Goal: Task Accomplishment & Management: Manage account settings

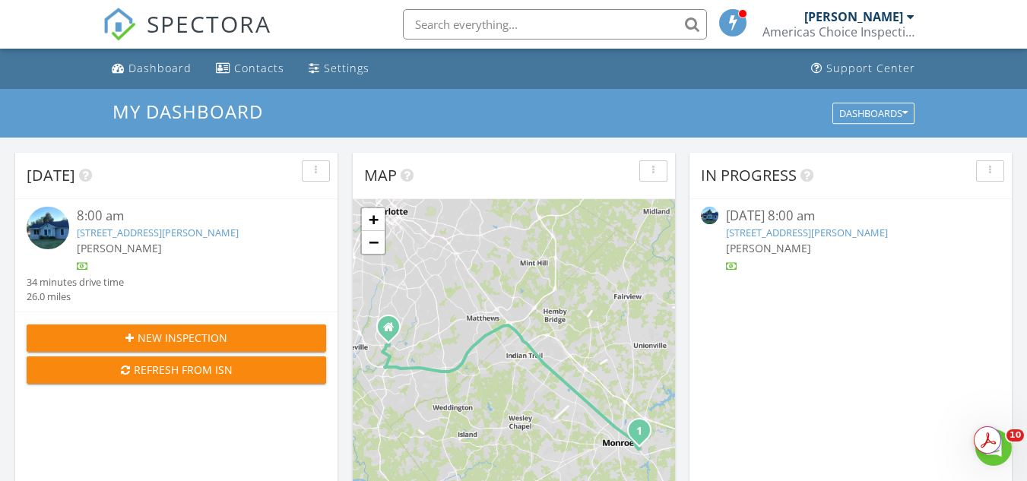
click at [190, 236] on link "[STREET_ADDRESS][PERSON_NAME]" at bounding box center [158, 233] width 162 height 14
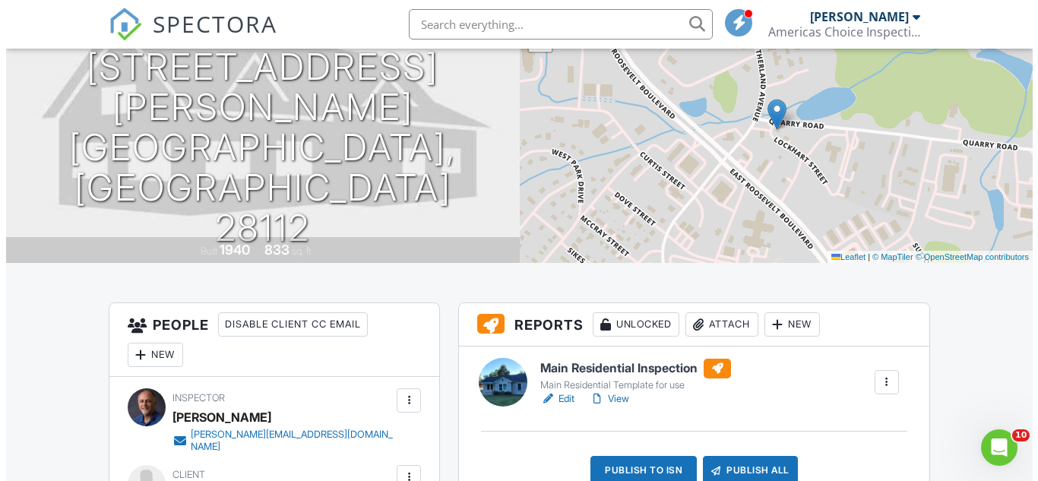
scroll to position [304, 0]
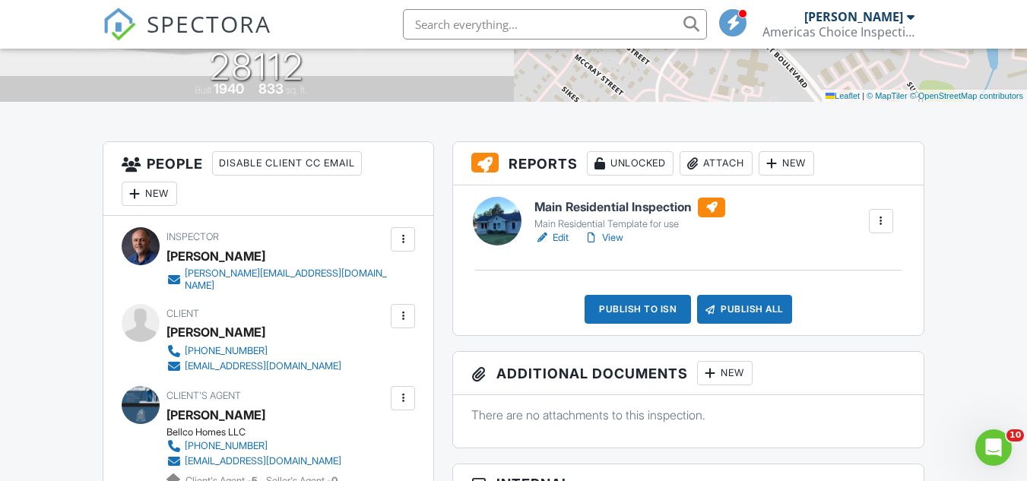
click at [735, 157] on div "Attach" at bounding box center [716, 163] width 73 height 24
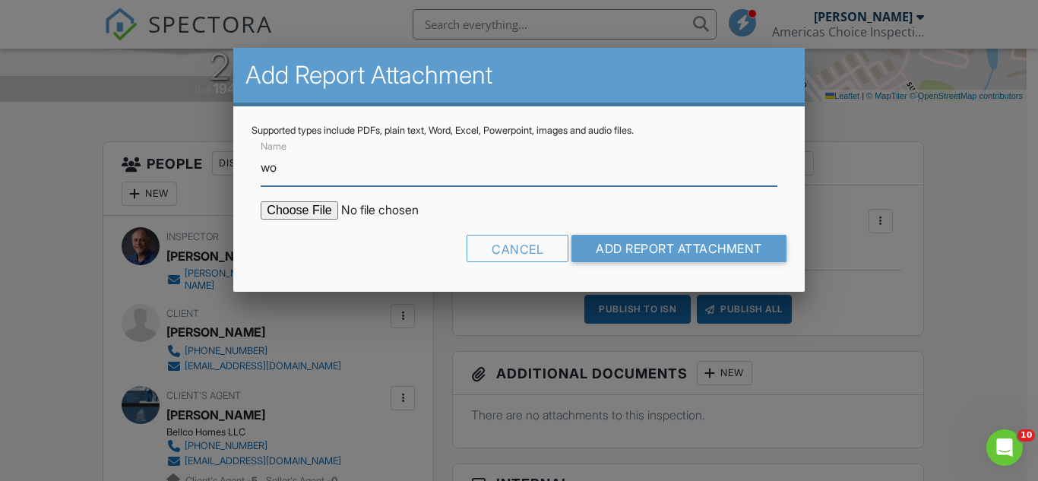
type input "w"
type input "Wood Destroying Insect report"
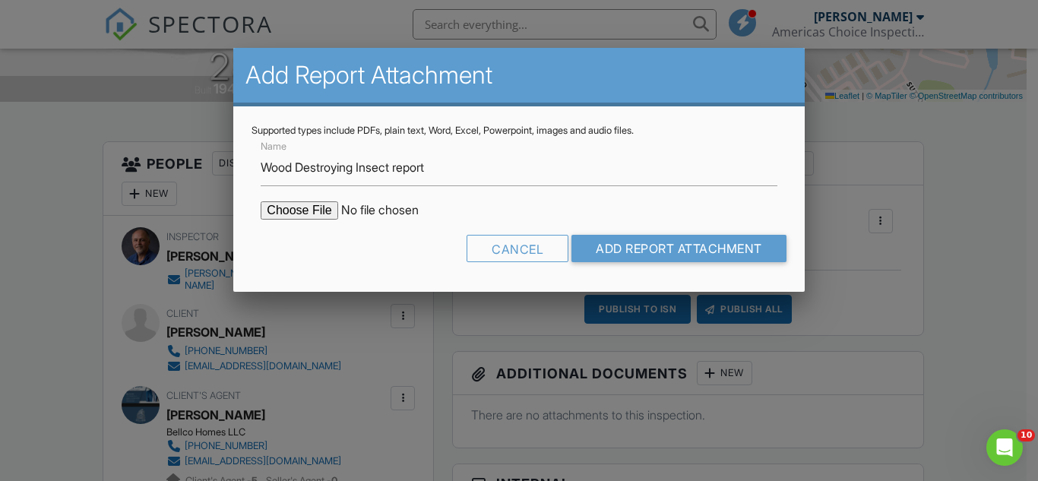
click at [325, 208] on input "file" at bounding box center [390, 210] width 258 height 18
type input "C:\fakepath\1301 Lockhart St-wdir.pdf"
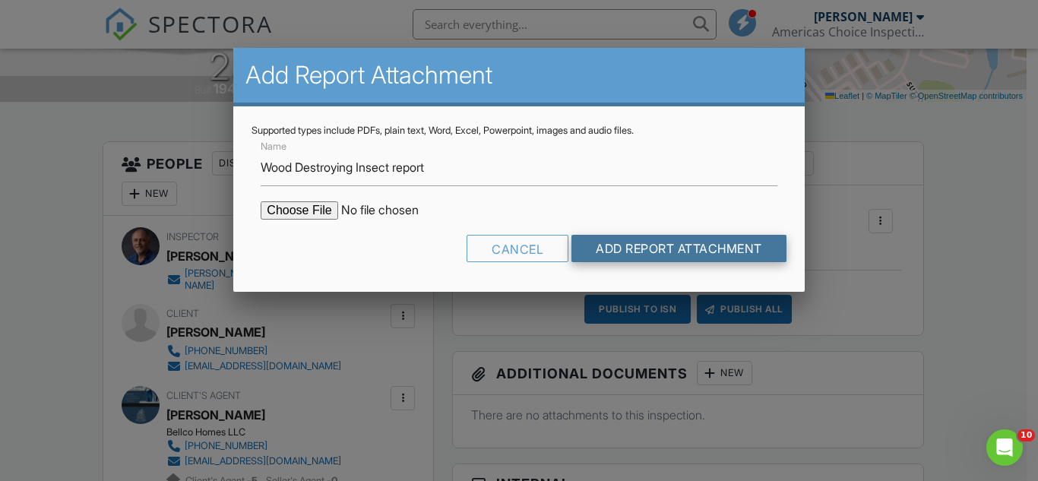
click at [683, 247] on input "Add Report Attachment" at bounding box center [679, 248] width 215 height 27
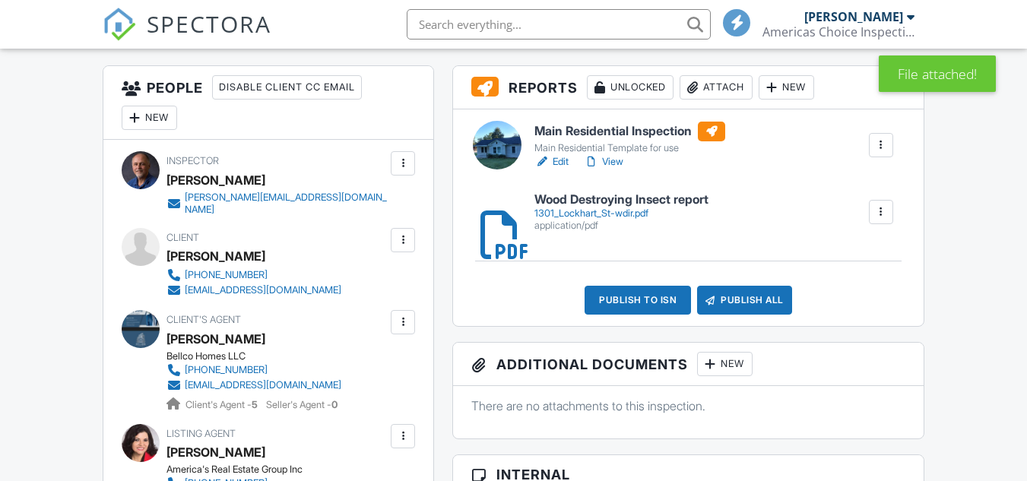
scroll to position [380, 0]
click at [607, 132] on h6 "Main Residential Inspection" at bounding box center [629, 132] width 191 height 20
